Goal: Check status: Check status

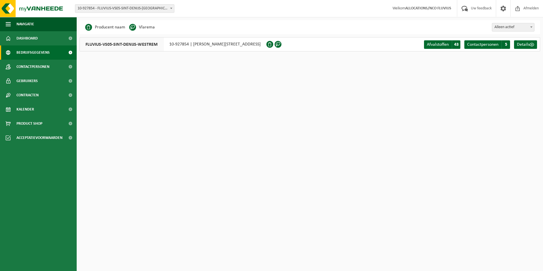
click at [171, 7] on span at bounding box center [171, 8] width 6 height 7
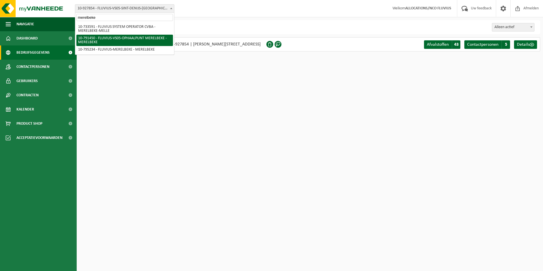
type input "merelbeke"
select select "30216"
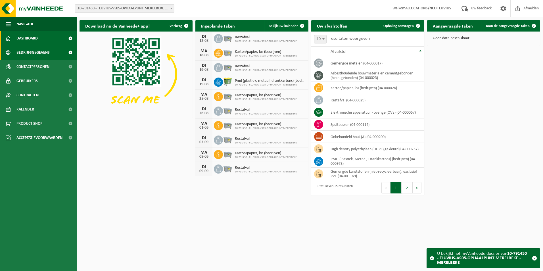
click at [34, 54] on span "Bedrijfsgegevens" at bounding box center [32, 52] width 33 height 14
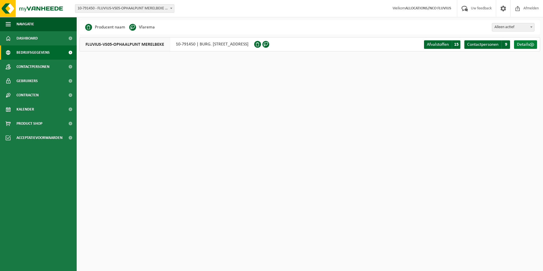
click at [523, 42] on span "Details" at bounding box center [523, 44] width 13 height 5
